Goal: Task Accomplishment & Management: Manage account settings

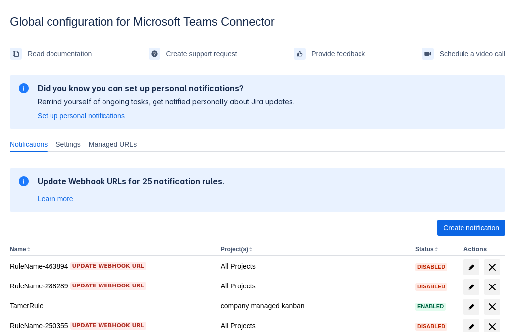
click at [471, 228] on span "Create notification" at bounding box center [471, 228] width 56 height 16
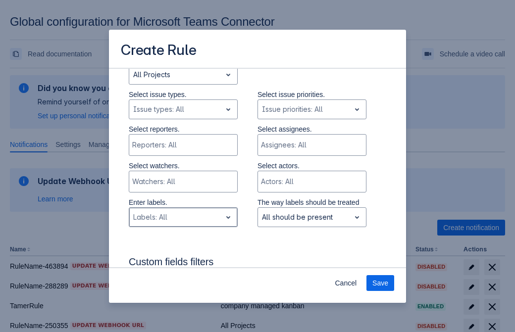
click at [183, 211] on div "Scrollable content" at bounding box center [175, 217] width 84 height 12
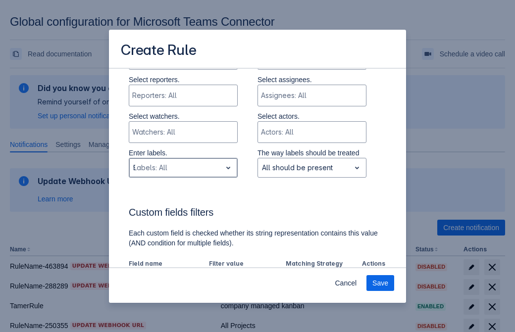
type input "987113_label"
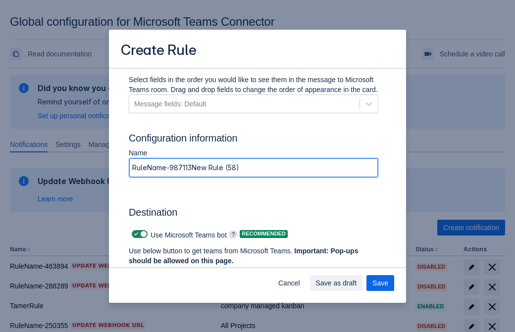
type input "RuleName-987113New Rule (58)"
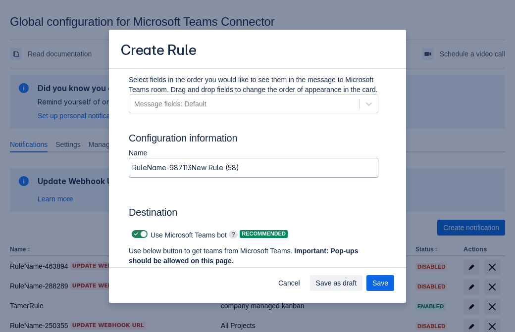
click at [135, 234] on span "Scrollable content" at bounding box center [136, 234] width 8 height 8
click at [135, 234] on input "Scrollable content" at bounding box center [135, 234] width 6 height 6
checkbox input "false"
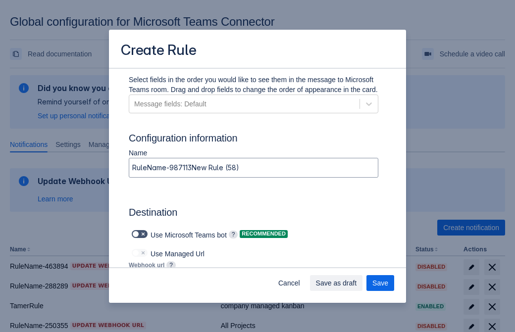
type input "https://prod-172.westeurope.logic.azure.com:443/workflows/ae977bb6ae334c9d95dfe…"
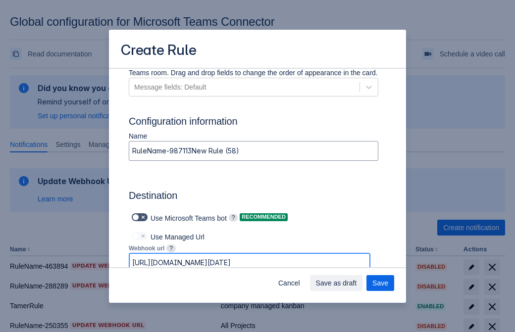
click at [357, 283] on span "Save as draft" at bounding box center [336, 283] width 41 height 16
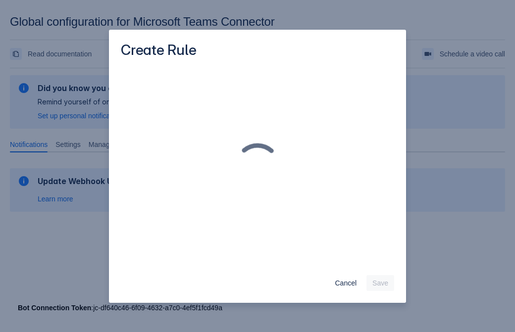
scroll to position [0, 0]
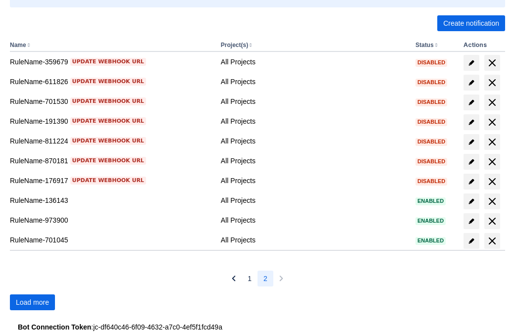
click at [32, 303] on span "Load more" at bounding box center [32, 303] width 33 height 16
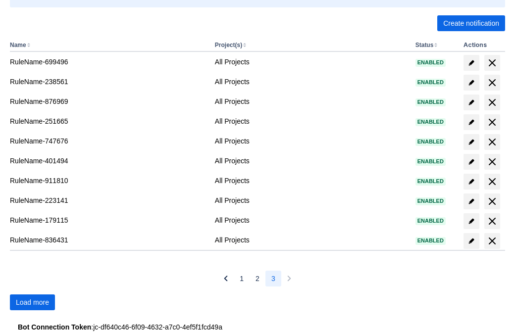
click at [32, 303] on span "Load more" at bounding box center [32, 303] width 33 height 16
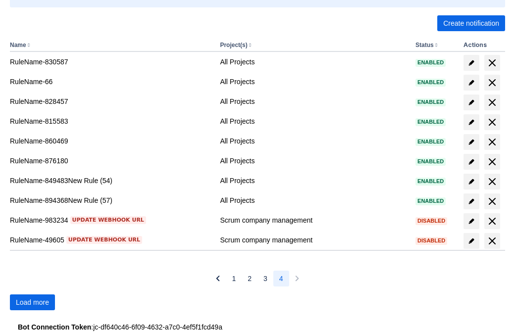
click at [32, 303] on span "Load more" at bounding box center [32, 303] width 33 height 16
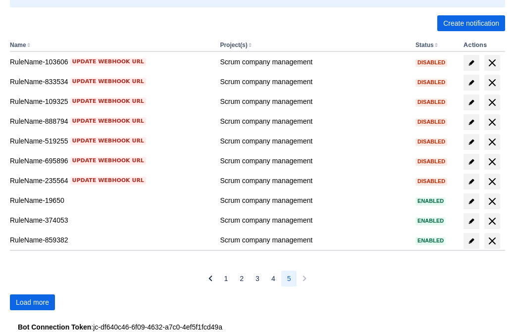
click at [32, 303] on span "Load more" at bounding box center [32, 303] width 33 height 16
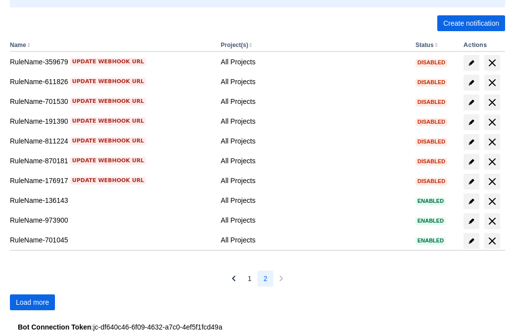
click at [32, 303] on span "Load more" at bounding box center [32, 303] width 33 height 16
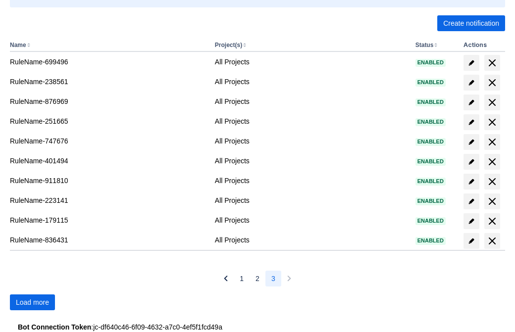
click at [32, 303] on span "Load more" at bounding box center [32, 303] width 33 height 16
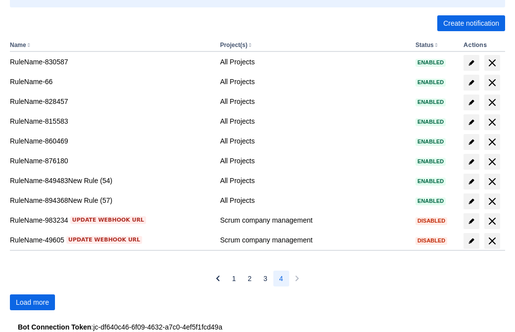
click at [32, 303] on span "Load more" at bounding box center [32, 303] width 33 height 16
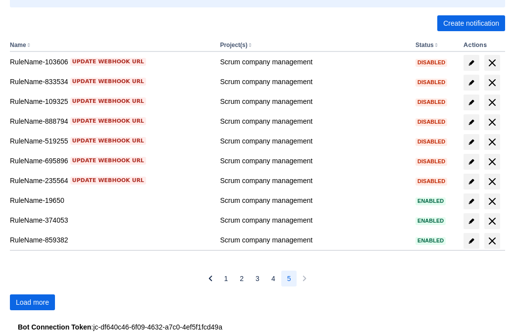
click at [32, 303] on span "Load more" at bounding box center [32, 303] width 33 height 16
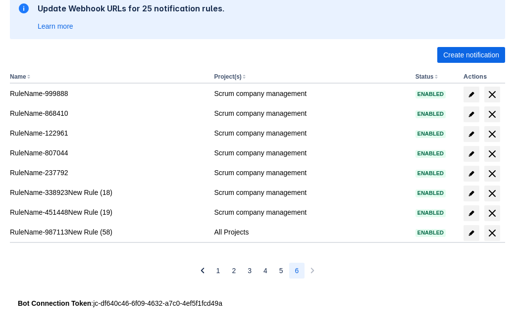
scroll to position [173, 0]
click at [492, 233] on span "delete" at bounding box center [492, 233] width 12 height 12
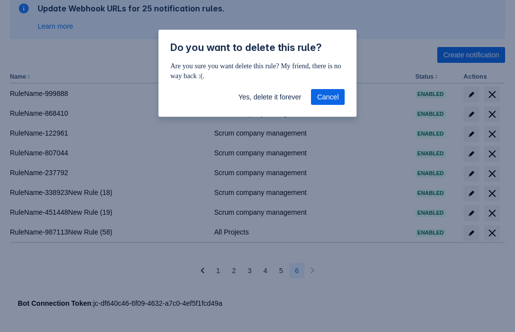
click at [269, 97] on span "Yes, delete it forever" at bounding box center [269, 97] width 63 height 16
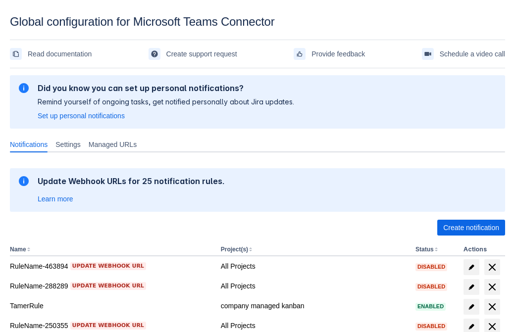
click at [471, 228] on span "Create notification" at bounding box center [471, 228] width 56 height 16
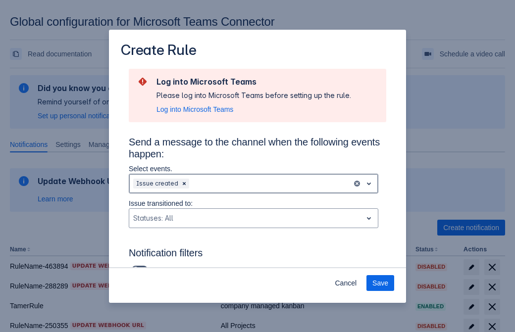
click at [254, 184] on div "Scrollable content" at bounding box center [269, 184] width 157 height 12
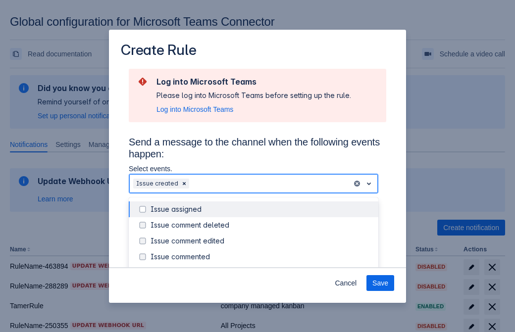
click at [261, 268] on div "Issue created" at bounding box center [262, 273] width 222 height 10
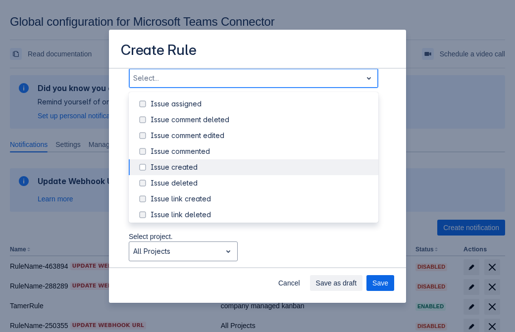
click at [261, 258] on div "Issue updated" at bounding box center [262, 263] width 222 height 10
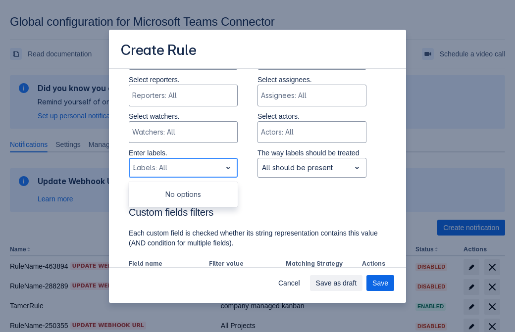
type input "376242_label"
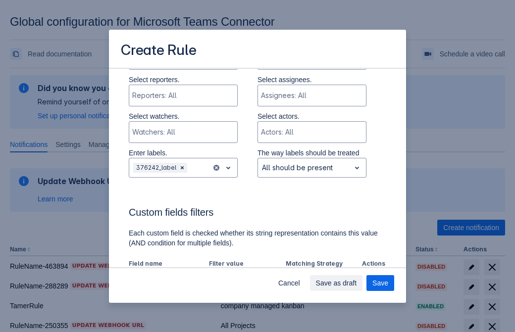
scroll to position [649, 0]
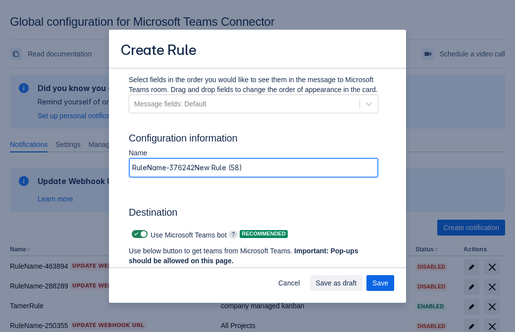
type input "RuleName-376242New Rule (58)"
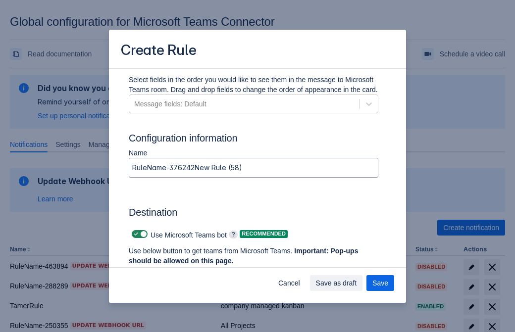
click at [135, 234] on span "Scrollable content" at bounding box center [136, 234] width 8 height 8
click at [135, 234] on input "Scrollable content" at bounding box center [135, 234] width 6 height 6
checkbox input "false"
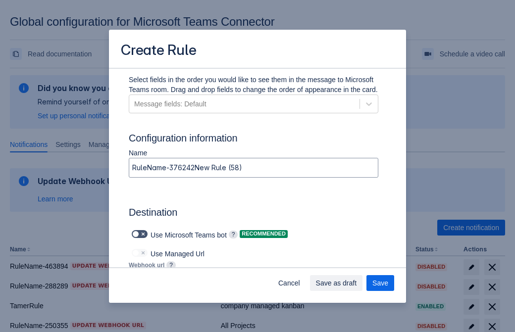
type input "https://prod-112.westeurope.logic.azure.com:443/workflows/bae959254738451b85002…"
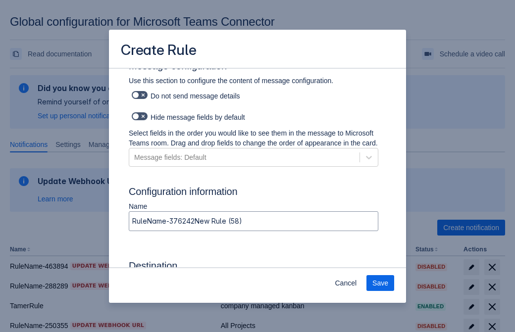
click at [380, 283] on span "Save" at bounding box center [380, 283] width 16 height 16
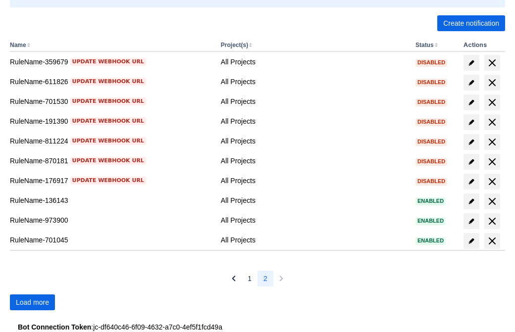
click at [32, 303] on span "Load more" at bounding box center [32, 303] width 33 height 16
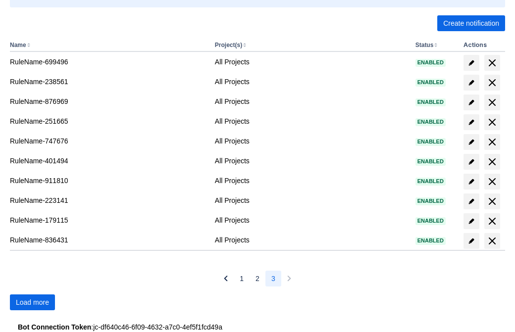
click at [32, 303] on span "Load more" at bounding box center [32, 303] width 33 height 16
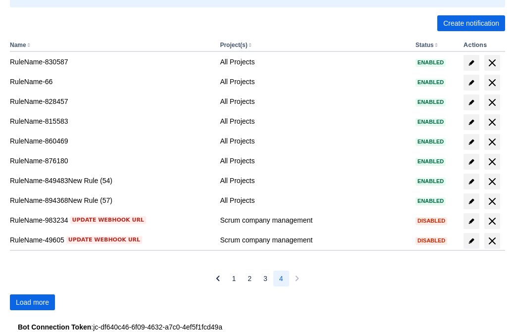
click at [32, 303] on span "Load more" at bounding box center [32, 303] width 33 height 16
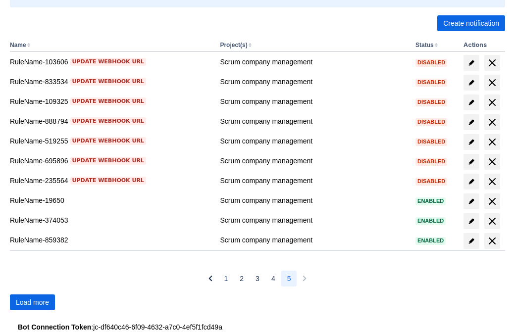
click at [32, 303] on span "Load more" at bounding box center [32, 303] width 33 height 16
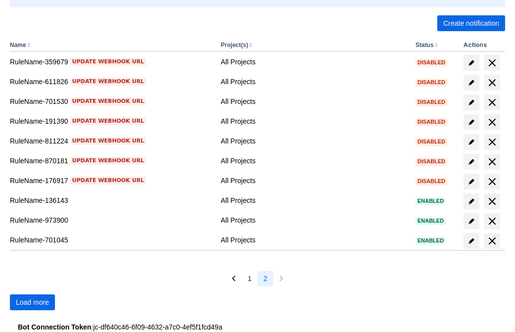
click at [32, 303] on span "Load more" at bounding box center [32, 303] width 33 height 16
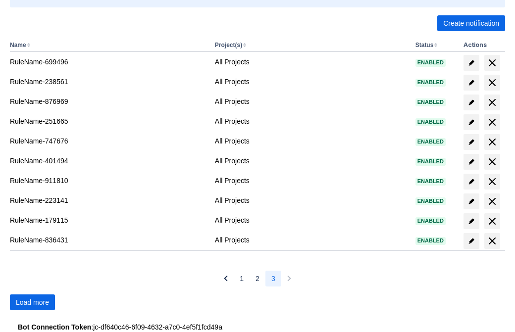
click at [32, 303] on span "Load more" at bounding box center [32, 303] width 33 height 16
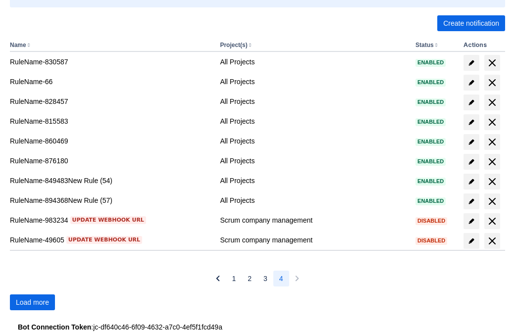
click at [32, 303] on span "Load more" at bounding box center [32, 303] width 33 height 16
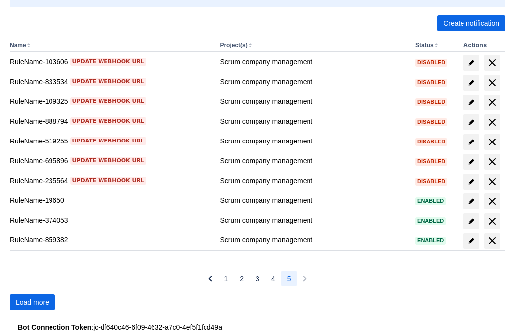
click at [32, 303] on span "Load more" at bounding box center [32, 303] width 33 height 16
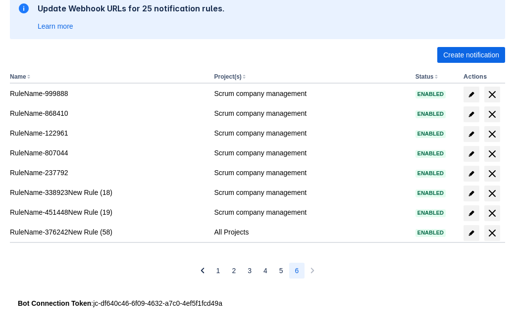
click at [492, 233] on span "delete" at bounding box center [492, 233] width 12 height 12
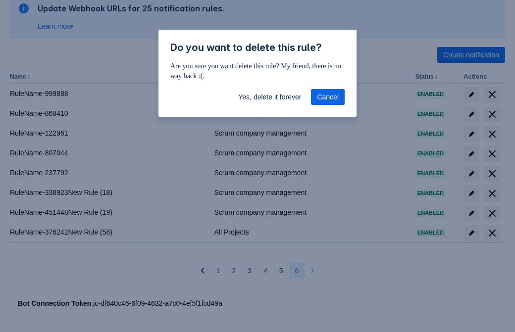
click at [269, 97] on span "Yes, delete it forever" at bounding box center [269, 97] width 63 height 16
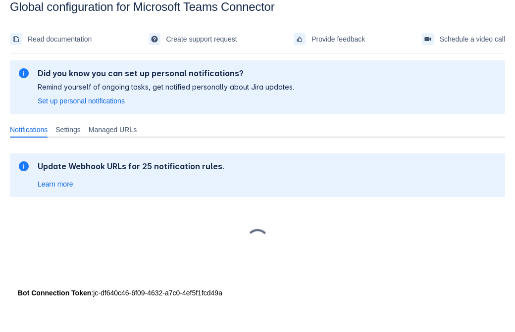
scroll to position [15, 0]
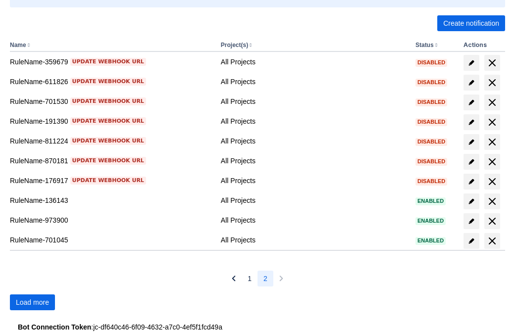
click at [32, 303] on span "Load more" at bounding box center [32, 303] width 33 height 16
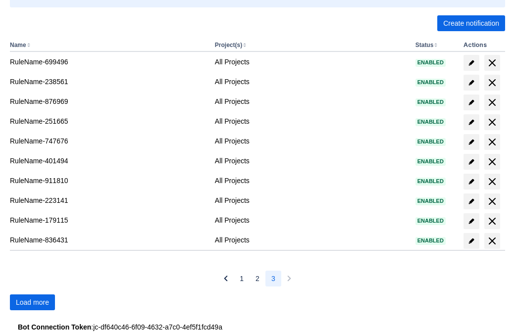
click at [32, 303] on span "Load more" at bounding box center [32, 303] width 33 height 16
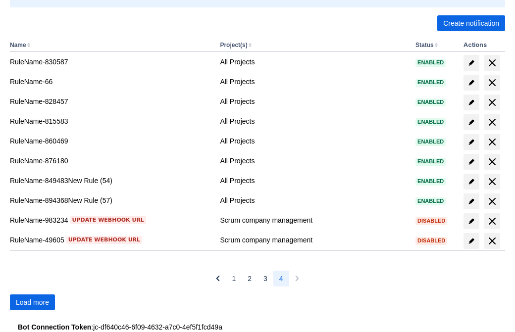
click at [32, 303] on span "Load more" at bounding box center [32, 303] width 33 height 16
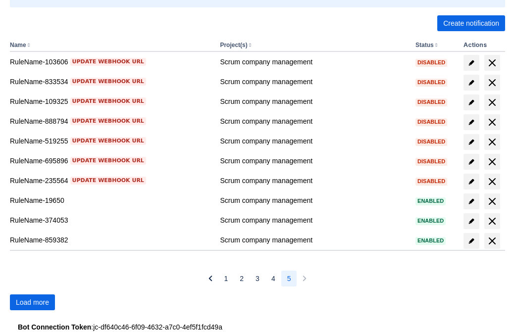
click at [32, 303] on span "Load more" at bounding box center [32, 303] width 33 height 16
